Goal: Navigation & Orientation: Find specific page/section

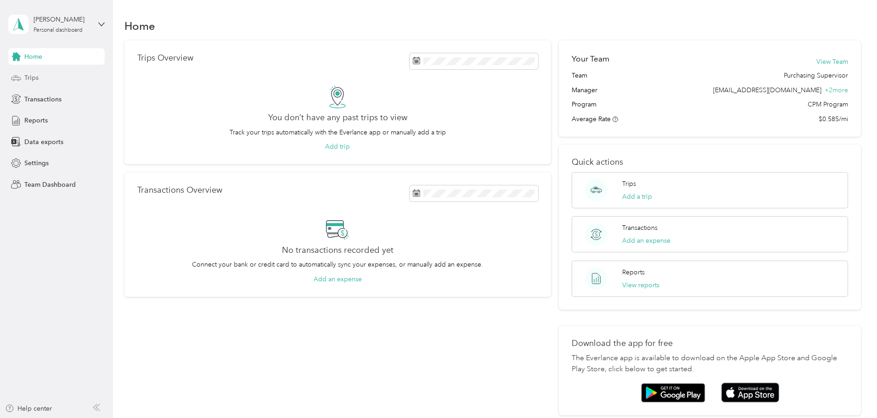
click at [38, 79] on span "Trips" at bounding box center [31, 78] width 14 height 10
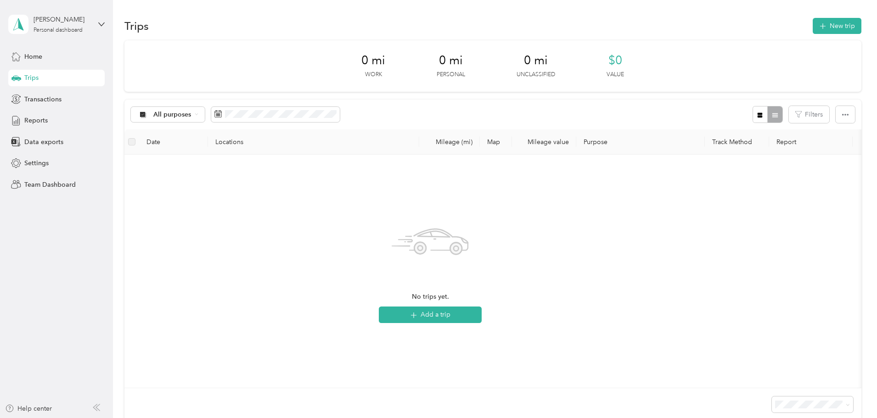
click at [107, 21] on aside "[PERSON_NAME] Personal dashboard Home Trips Transactions Reports Data exports S…" at bounding box center [56, 209] width 113 height 418
